Goal: Task Accomplishment & Management: Manage account settings

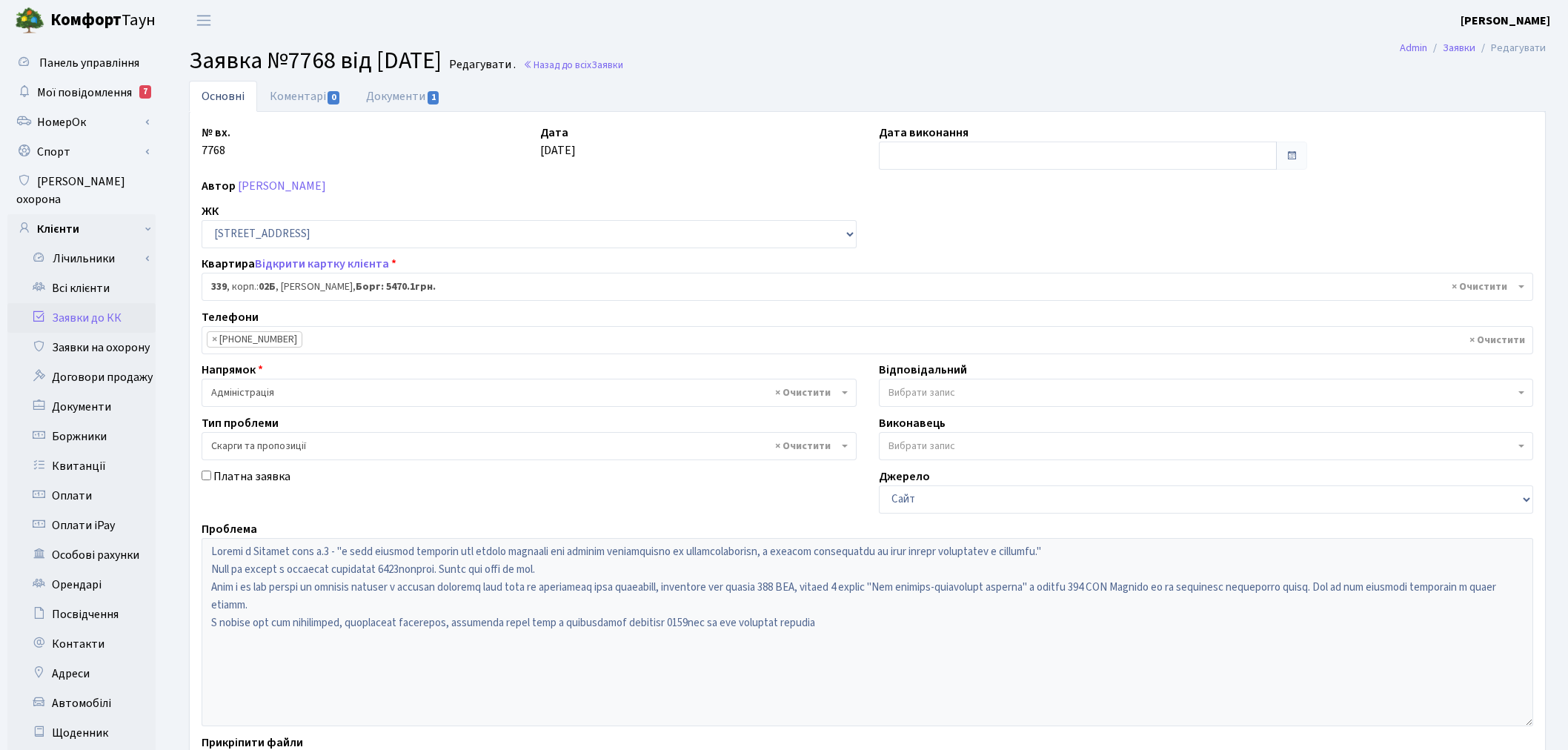
select select "20589"
select select "55"
click at [325, 235] on select "- ТХ, вул. Ділова, 1/2 КТ, вул. Регенераторна, 4 КТ2, просп. Соборності, 17 КТ3…" at bounding box center [529, 234] width 655 height 28
click at [701, 146] on div "Дата 08.09.2025" at bounding box center [699, 147] width 339 height 46
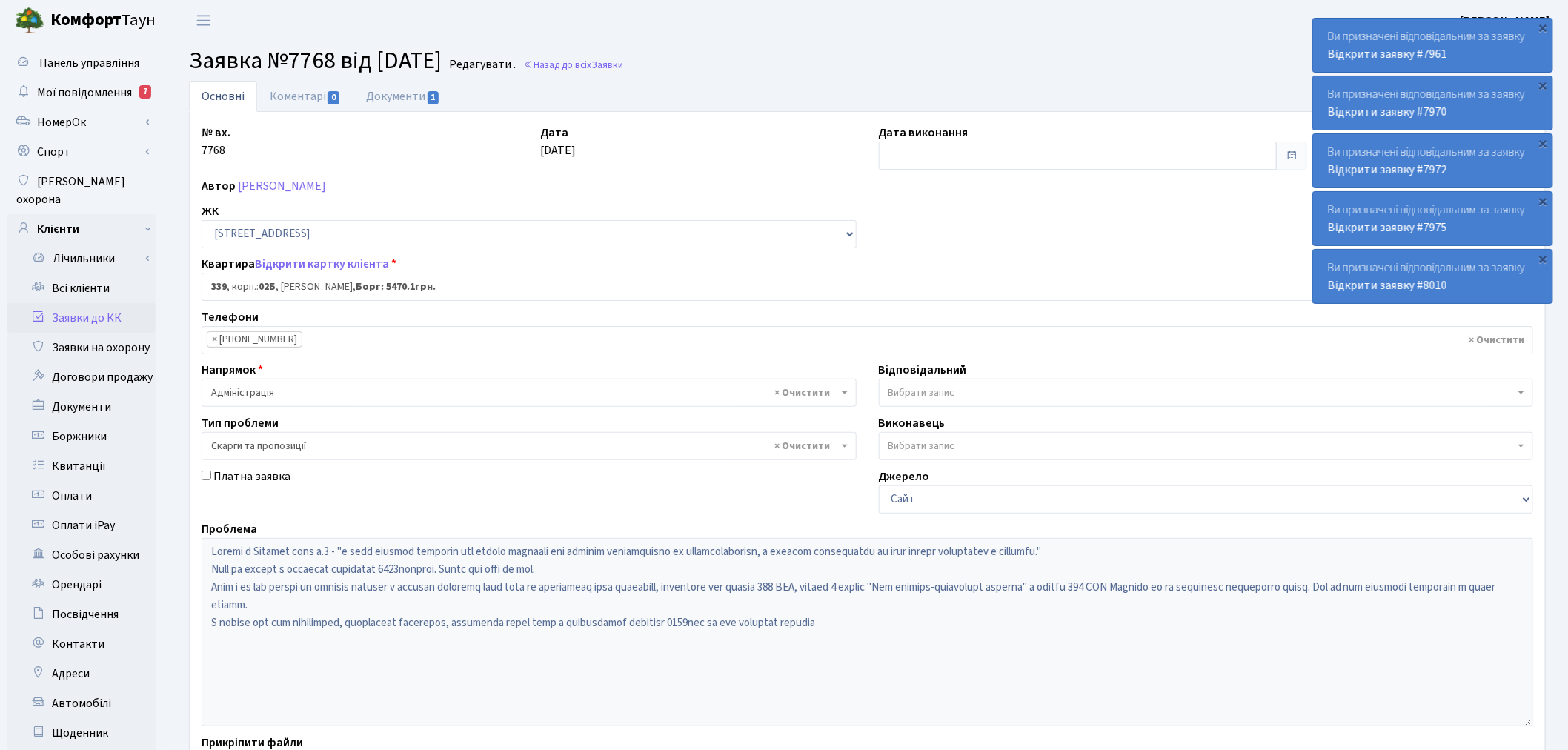
click at [97, 304] on link "Заявки до КК" at bounding box center [81, 318] width 148 height 30
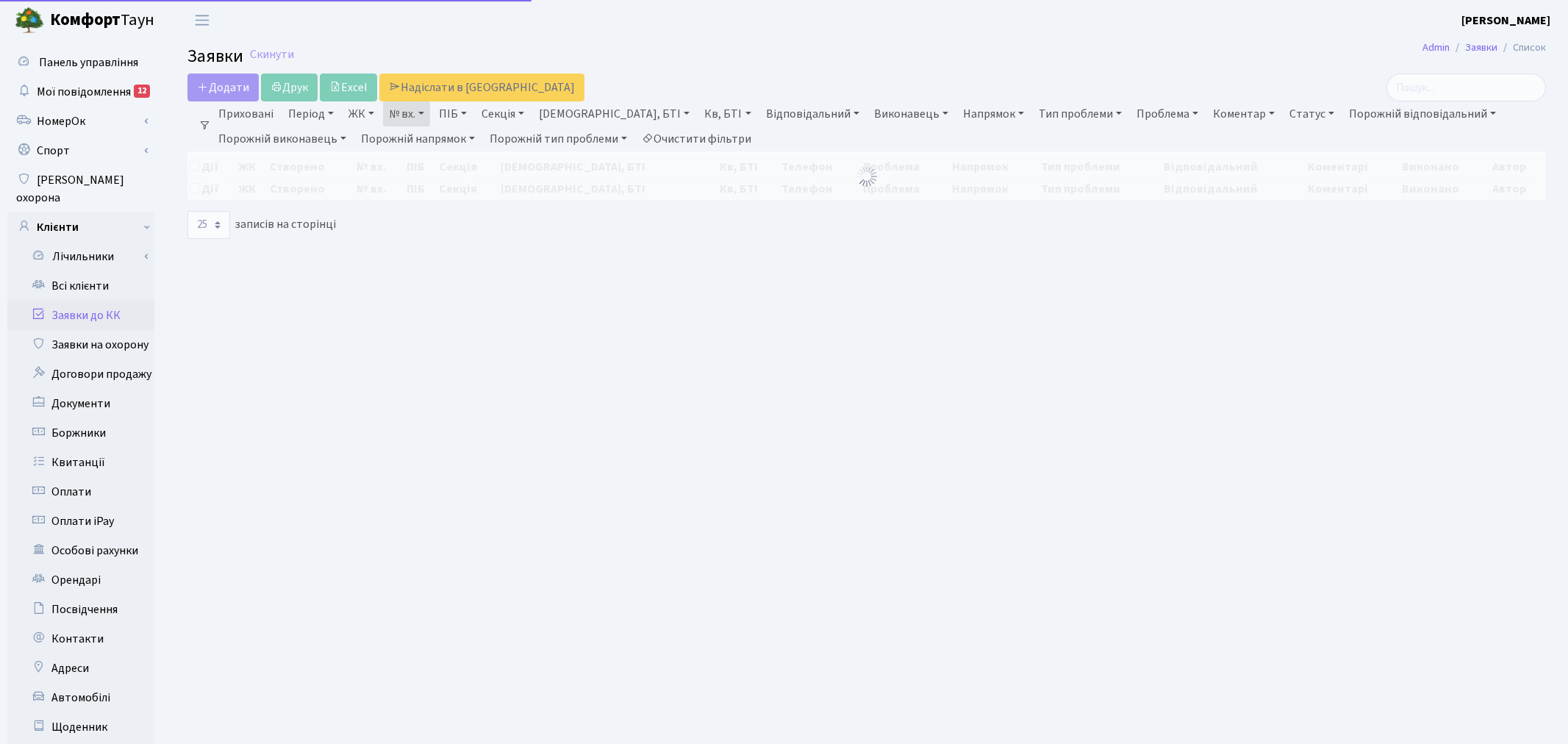
select select "25"
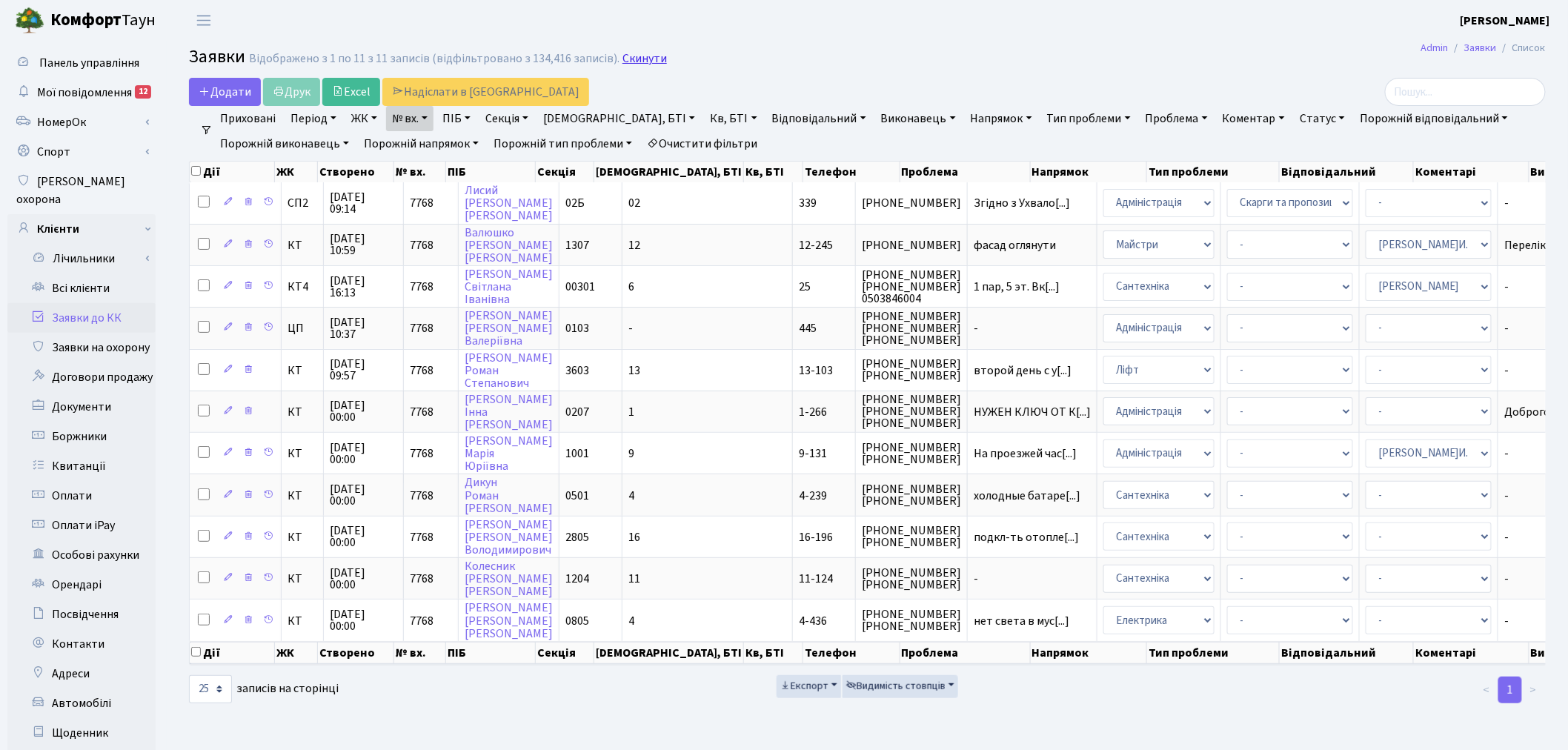
click at [641, 62] on link "Скинути" at bounding box center [644, 58] width 44 height 14
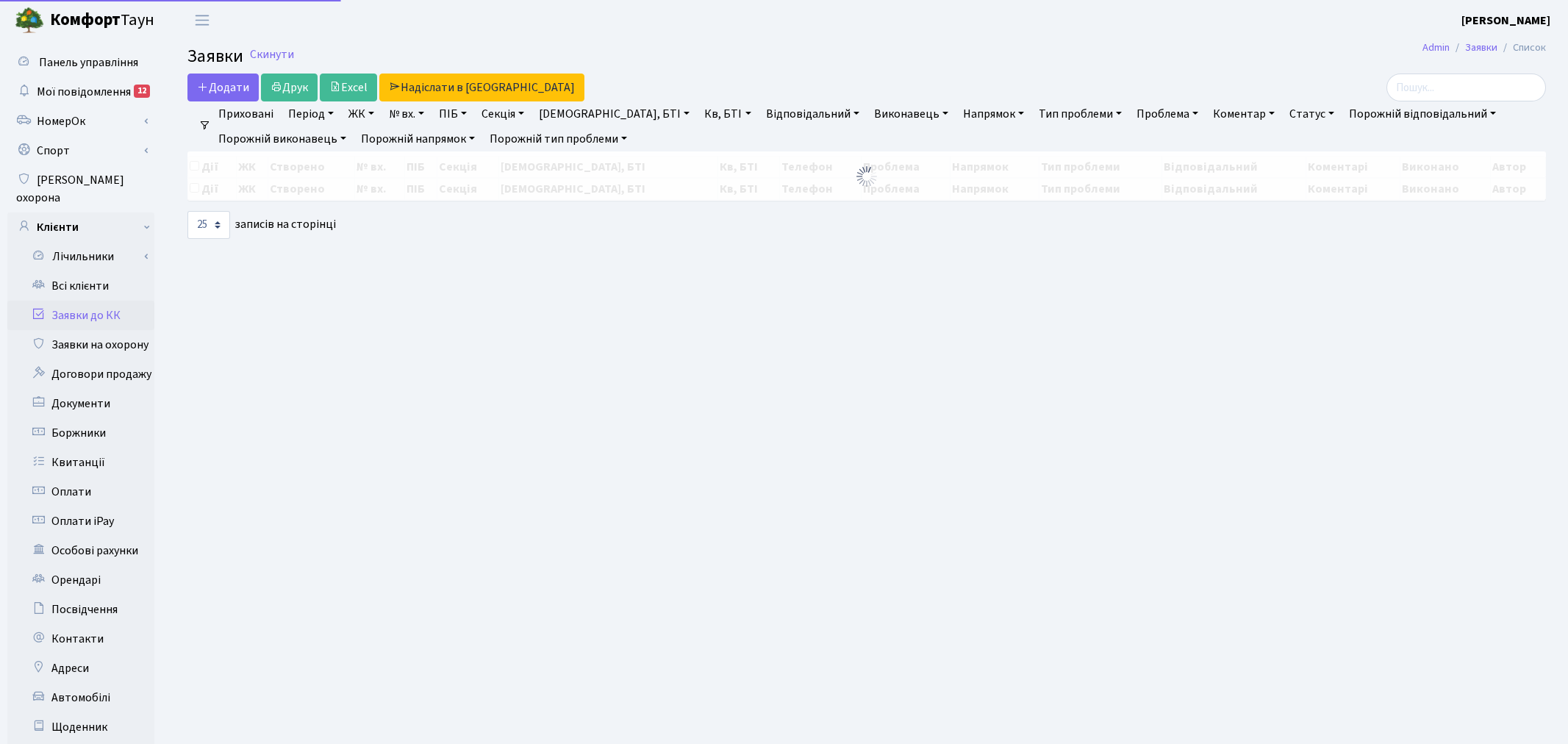
select select "25"
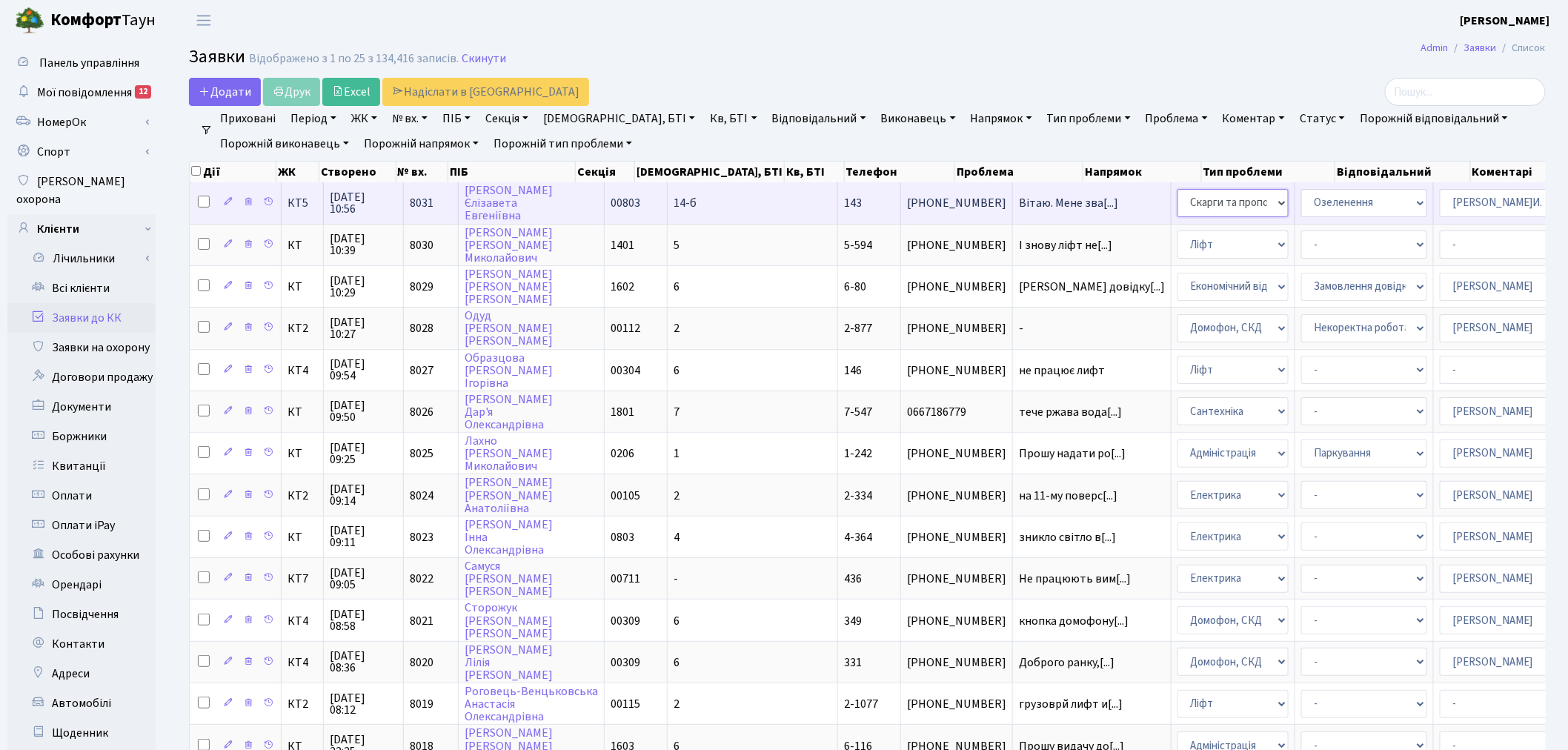
click at [1177, 198] on select "- Адміністрація Домофон, СКД Ліфт Майстри Сантехніка Економічний відділ Електри…" at bounding box center [1233, 202] width 111 height 28
select select "1"
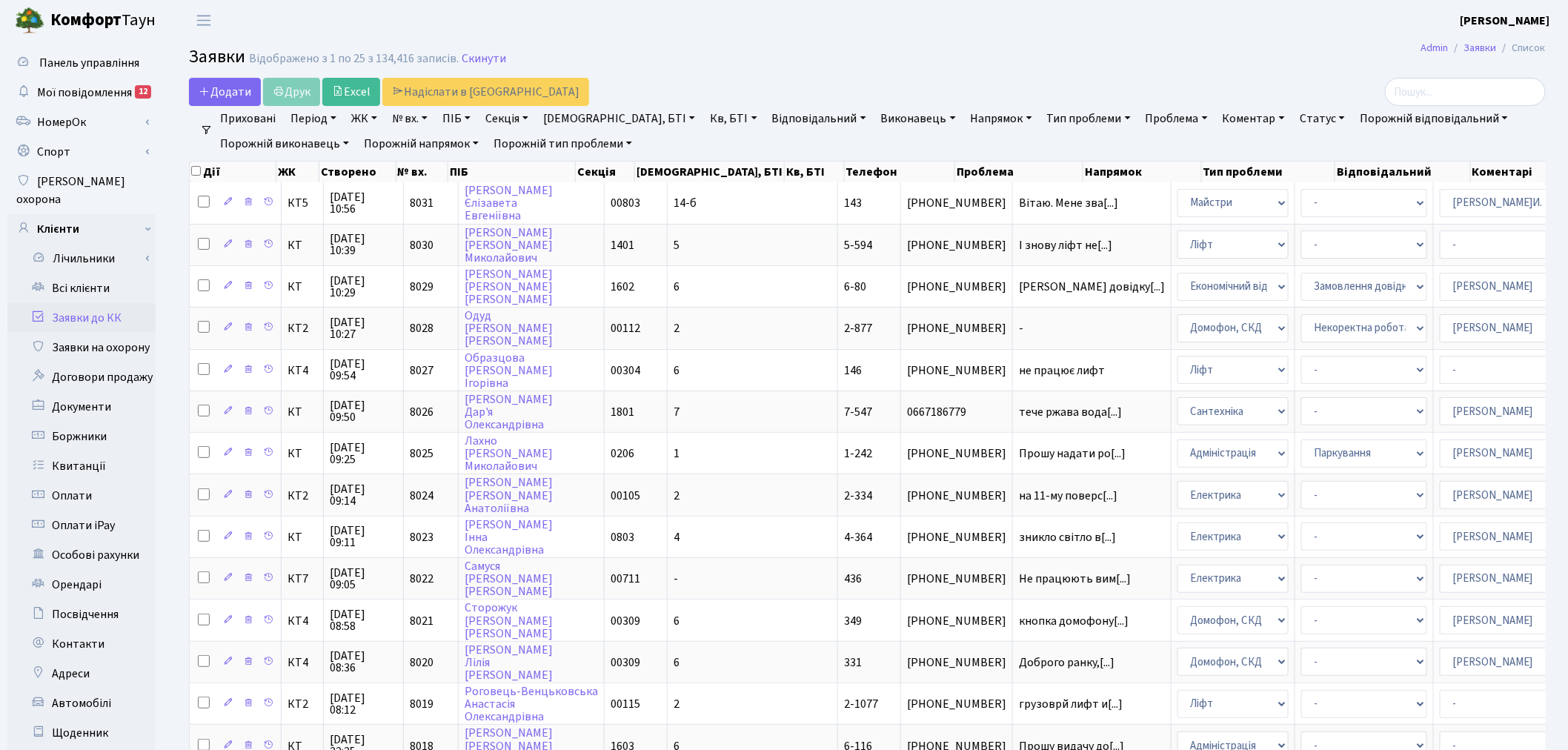
click at [418, 119] on link "№ вх." at bounding box center [410, 119] width 48 height 25
click at [424, 136] on input "text" at bounding box center [430, 147] width 87 height 28
type input "6936"
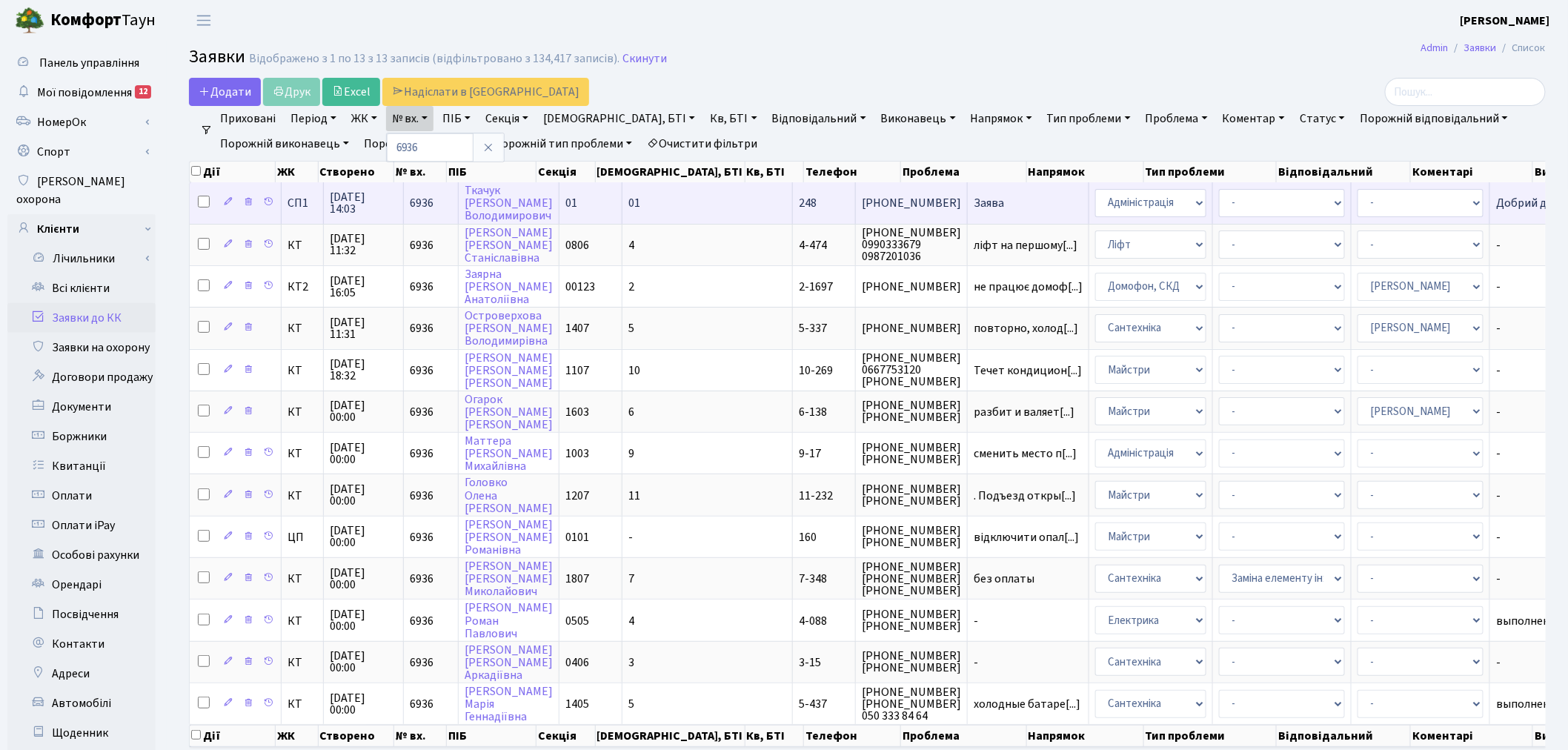
click at [974, 204] on span "Заява" at bounding box center [1028, 203] width 109 height 11
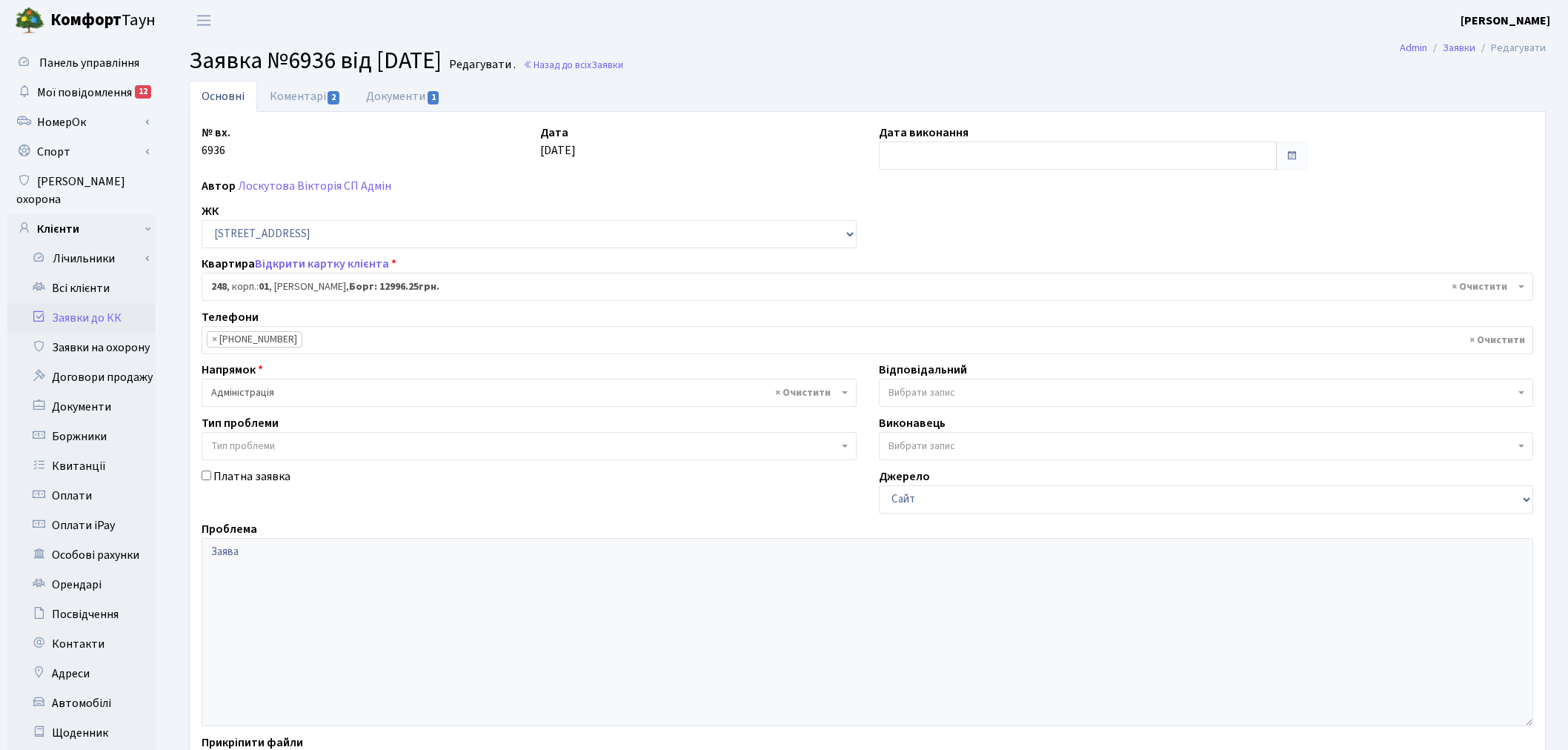
select select "20173"
click at [405, 94] on link "Документи 1" at bounding box center [403, 96] width 100 height 31
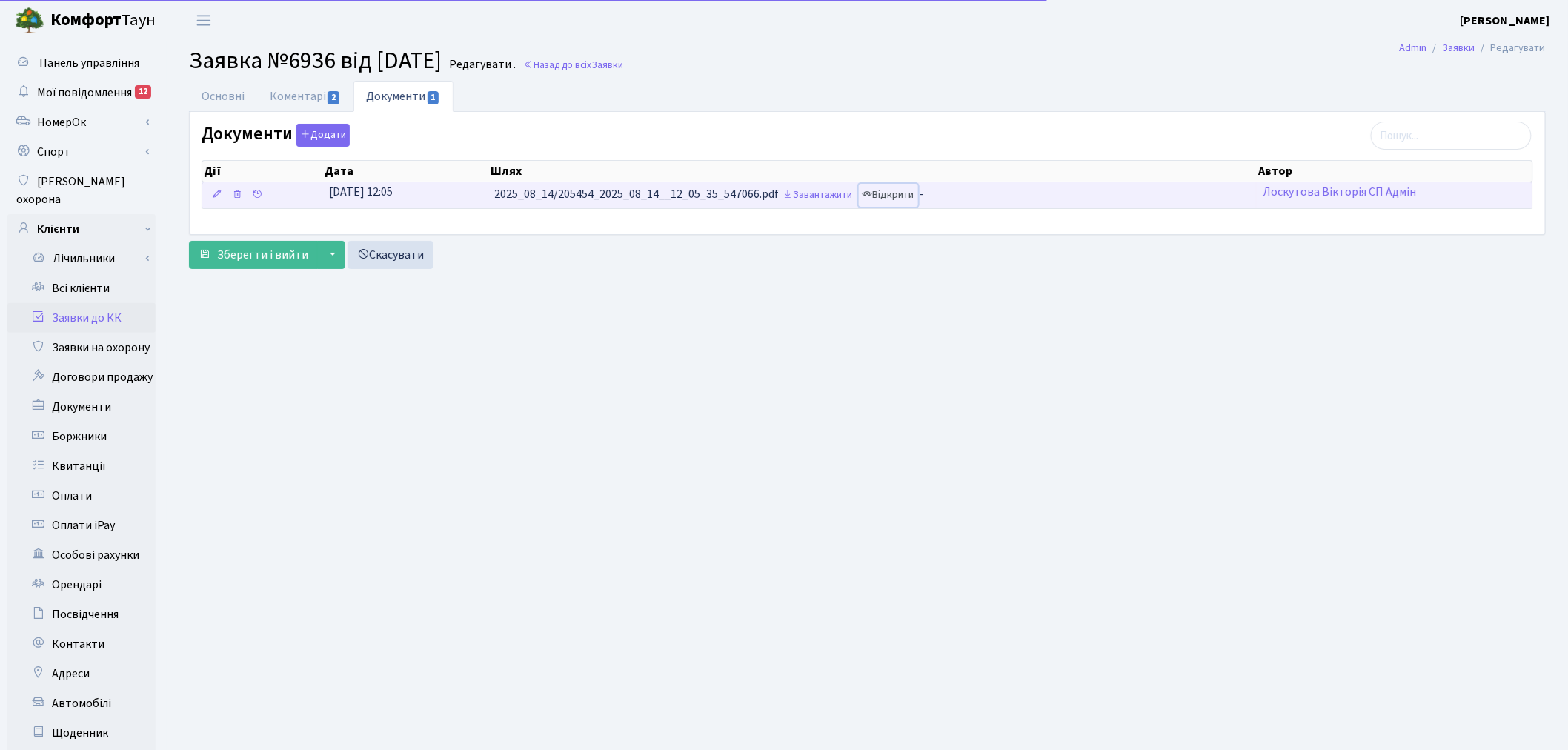
click at [901, 202] on link "Відкрити" at bounding box center [888, 195] width 59 height 23
